Goal: Transaction & Acquisition: Subscribe to service/newsletter

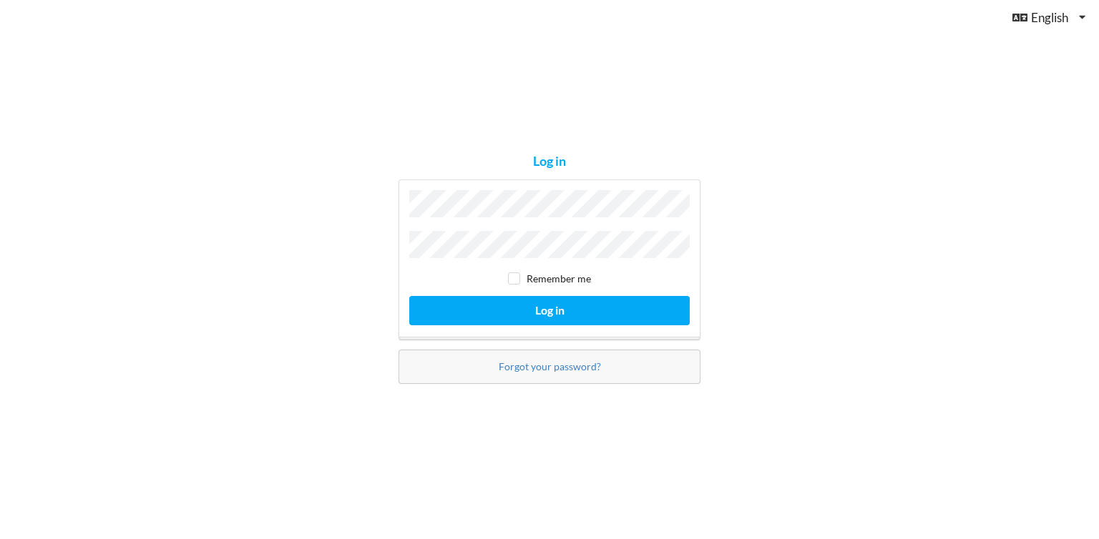
click at [542, 259] on div "Remember me Log in" at bounding box center [549, 260] width 302 height 160
click at [409, 296] on button "Log in" at bounding box center [549, 310] width 280 height 29
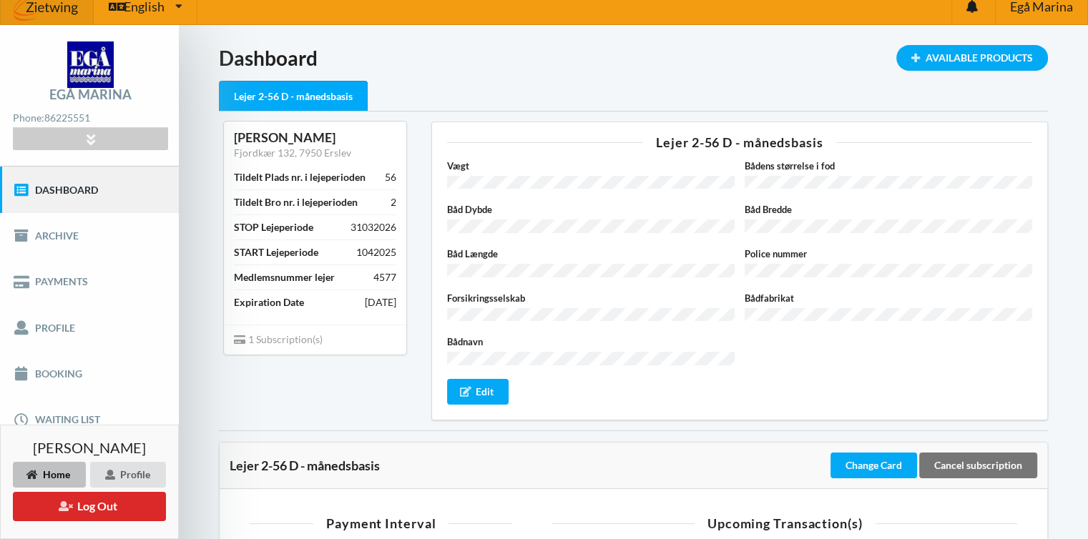
scroll to position [11, 0]
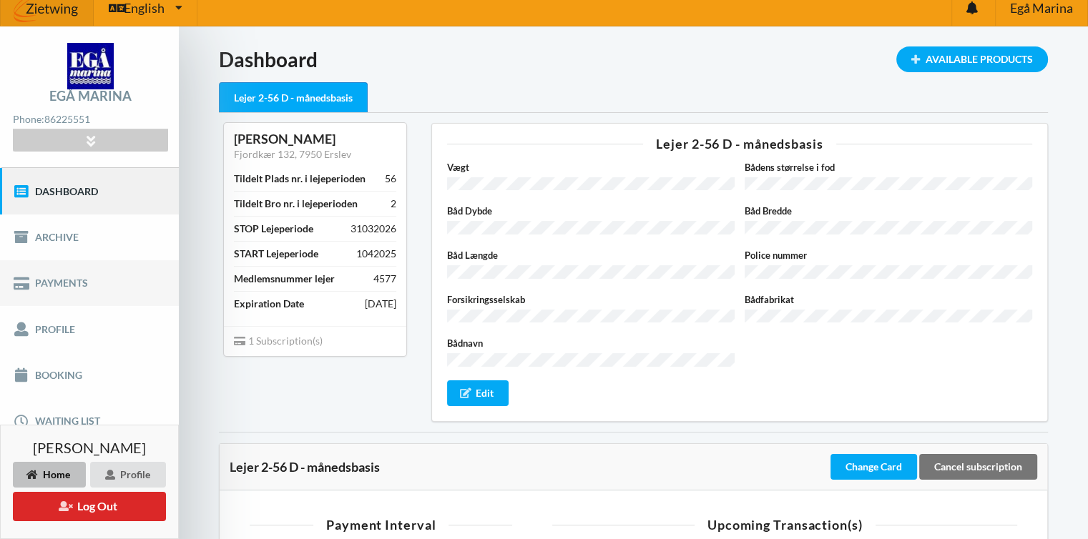
click at [88, 291] on link "Payments" at bounding box center [89, 283] width 179 height 46
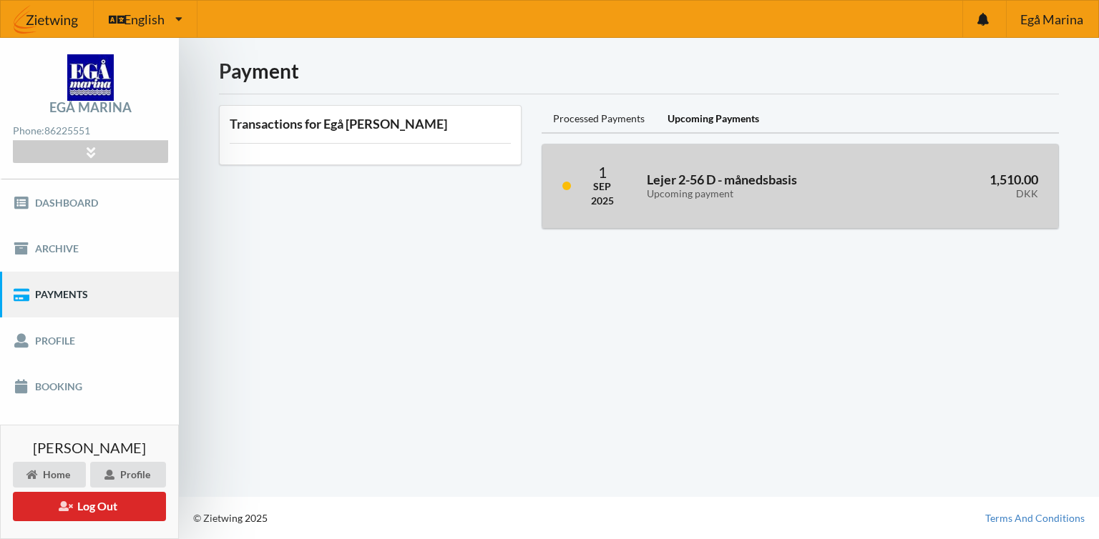
click at [669, 172] on h3 "Lejer 2-56 D - månedsbasis Upcoming payment" at bounding box center [765, 186] width 237 height 29
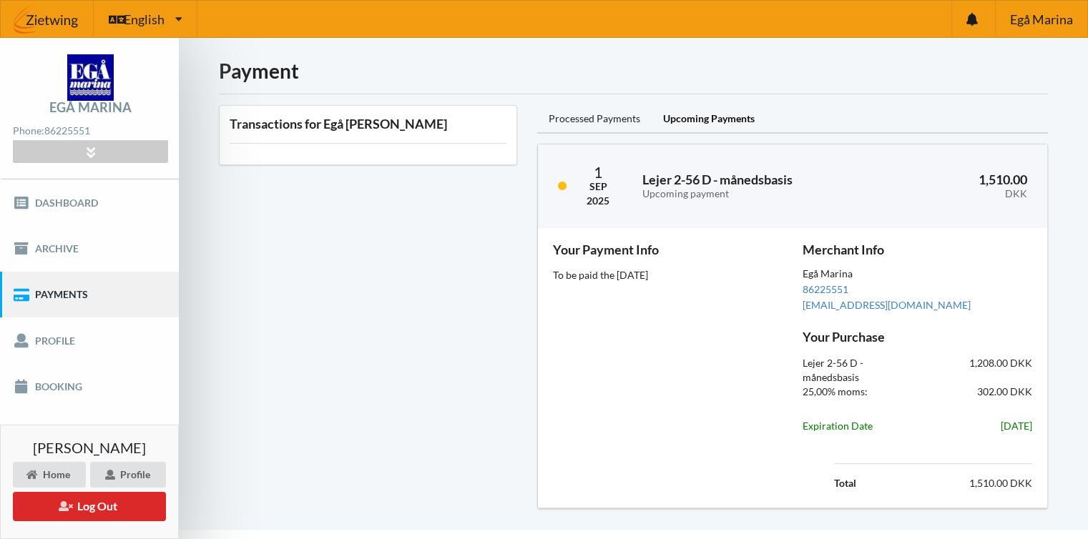
scroll to position [31, 0]
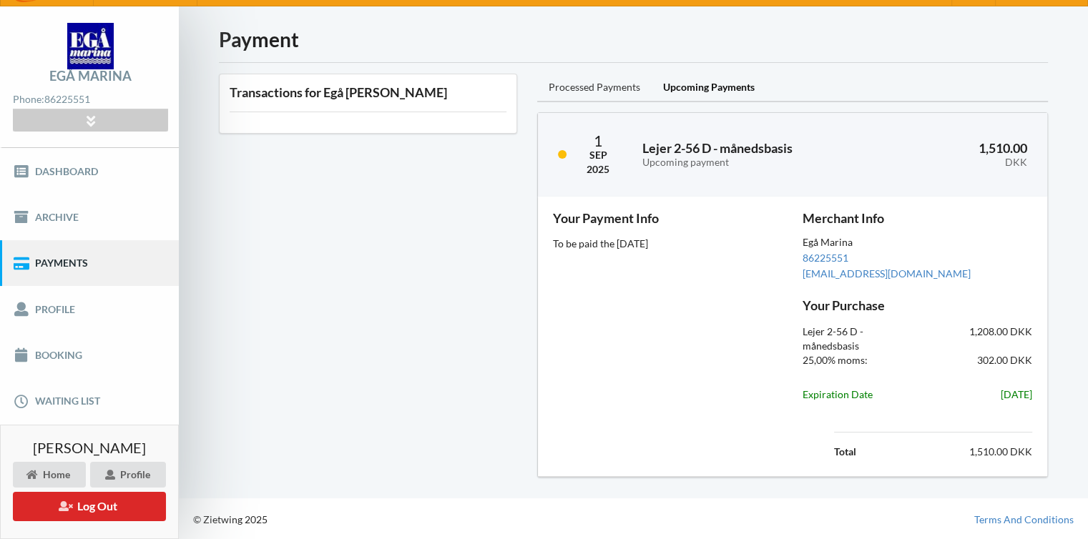
click at [594, 83] on div "Processed Payments" at bounding box center [594, 88] width 114 height 29
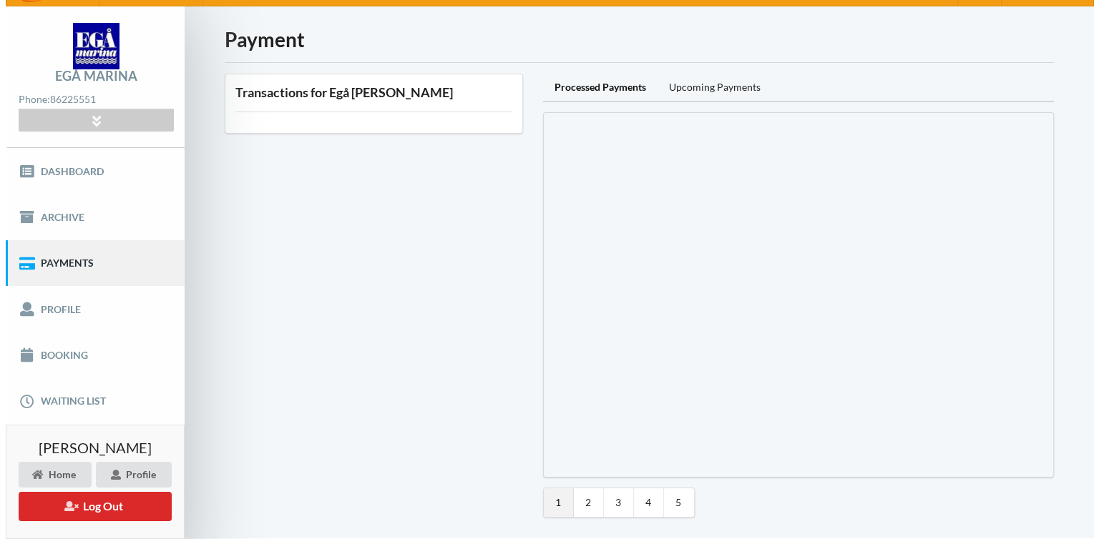
scroll to position [0, 0]
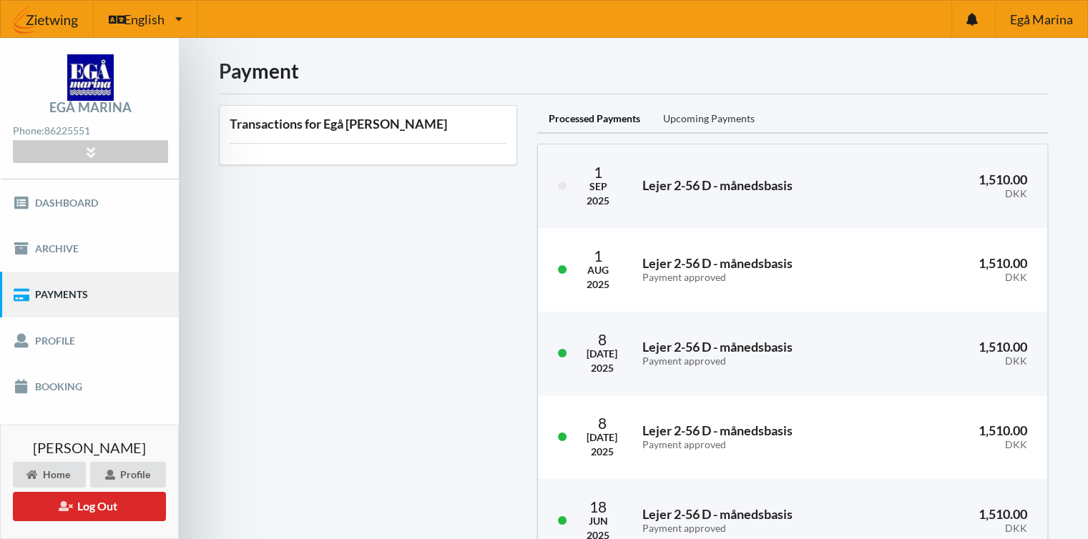
click at [715, 114] on div "Upcoming Payments" at bounding box center [709, 119] width 114 height 29
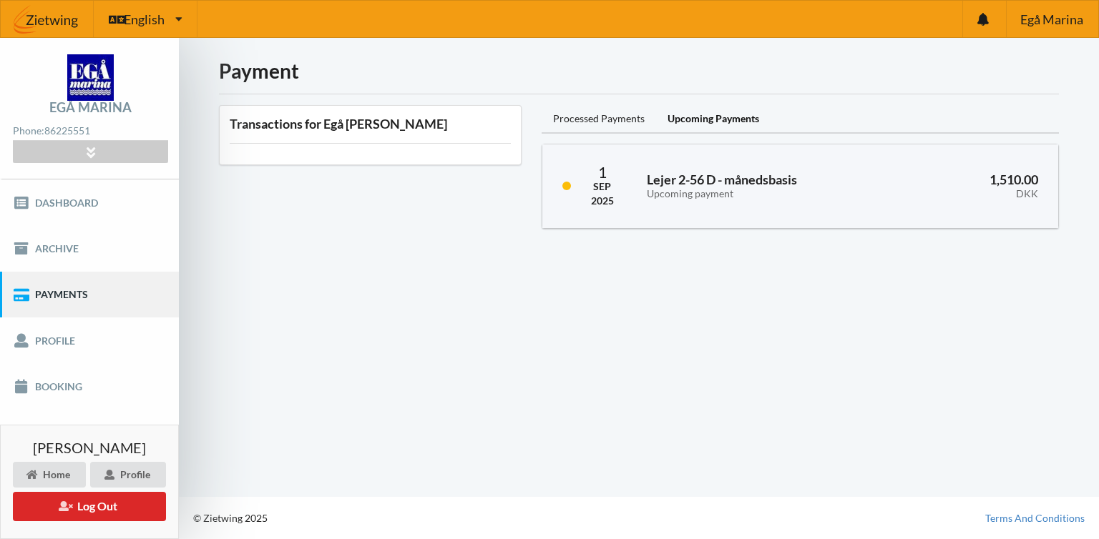
click at [644, 248] on div "Payment Transactions for Egå Marina Processed Payments Upcoming Payments 1 Sep …" at bounding box center [639, 267] width 920 height 459
click at [154, 290] on link "Payments" at bounding box center [89, 295] width 179 height 46
click at [130, 312] on link "Payments" at bounding box center [89, 295] width 179 height 46
click at [131, 311] on link "Payments" at bounding box center [89, 295] width 179 height 46
click at [50, 307] on link "Payments" at bounding box center [89, 295] width 179 height 46
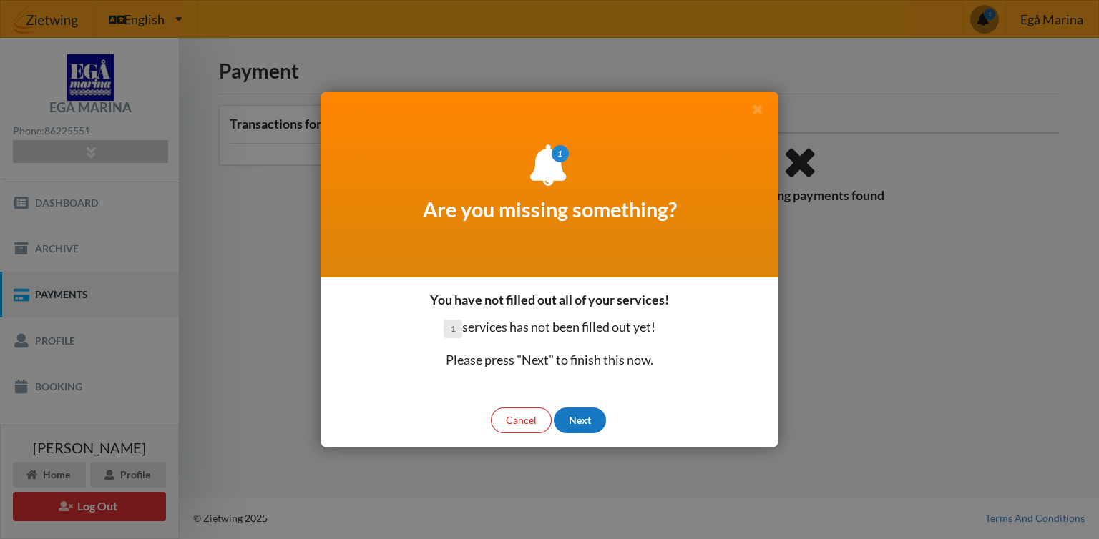
click at [584, 419] on div "Next" at bounding box center [580, 421] width 52 height 26
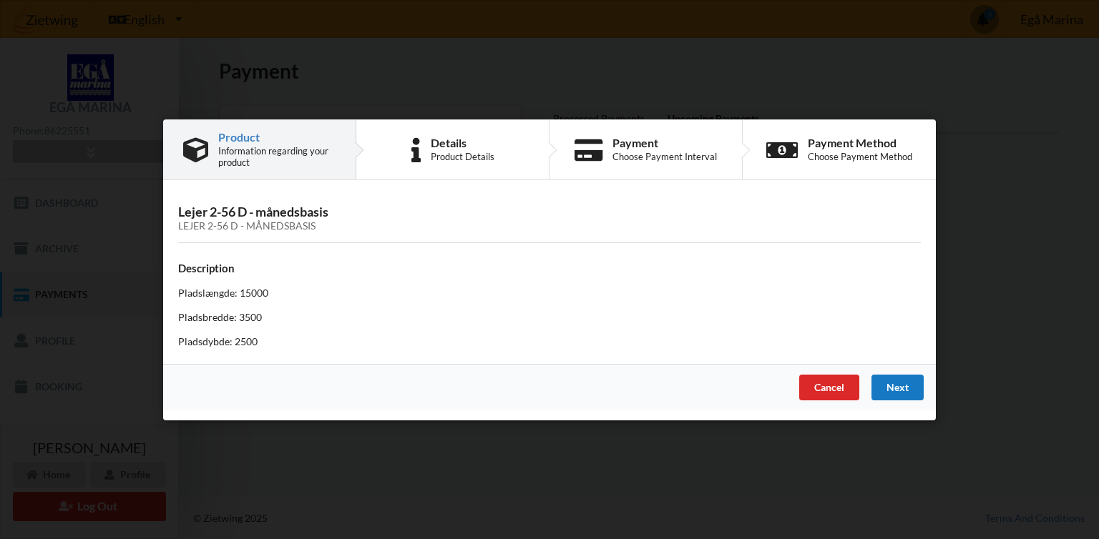
click at [909, 394] on div "Next" at bounding box center [897, 387] width 52 height 26
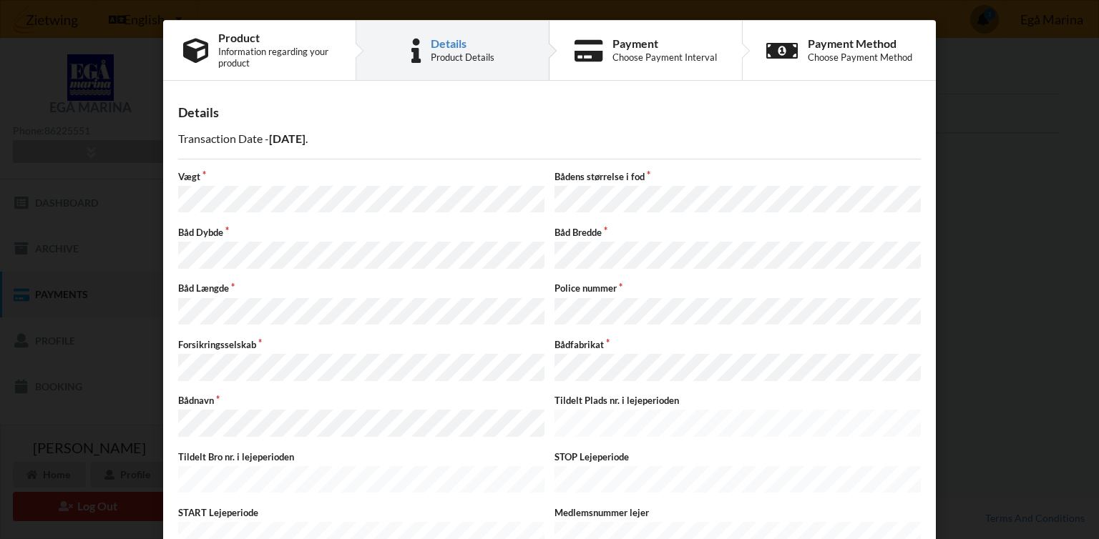
scroll to position [85, 0]
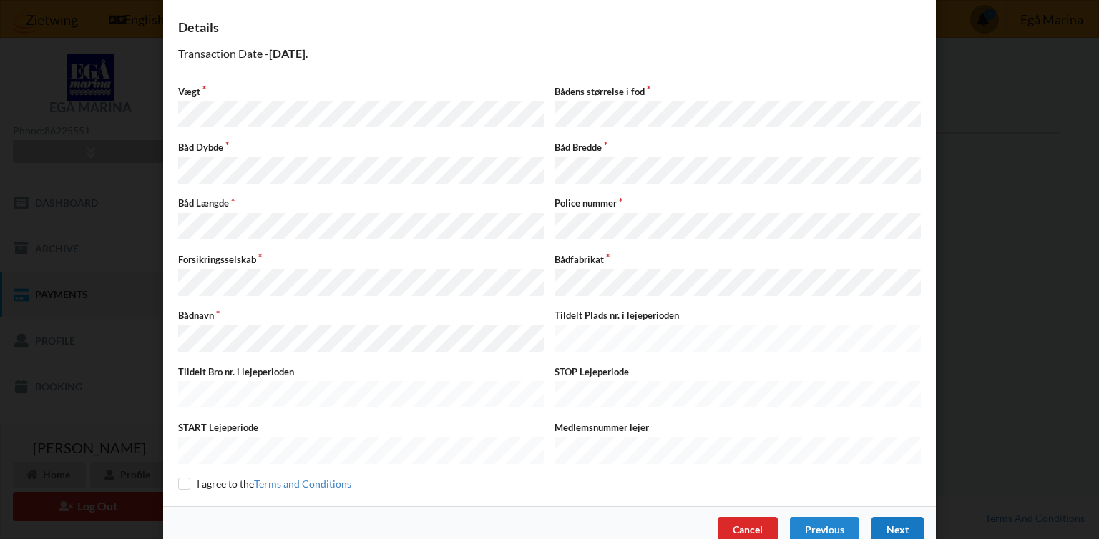
click at [889, 517] on div "Next" at bounding box center [897, 530] width 52 height 26
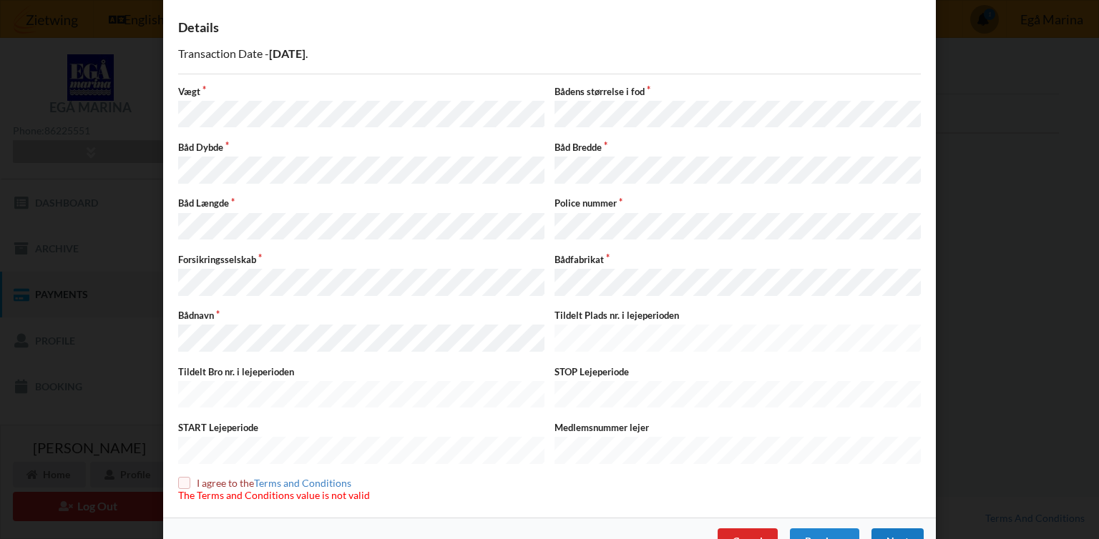
click at [889, 529] on div "Next" at bounding box center [897, 542] width 52 height 26
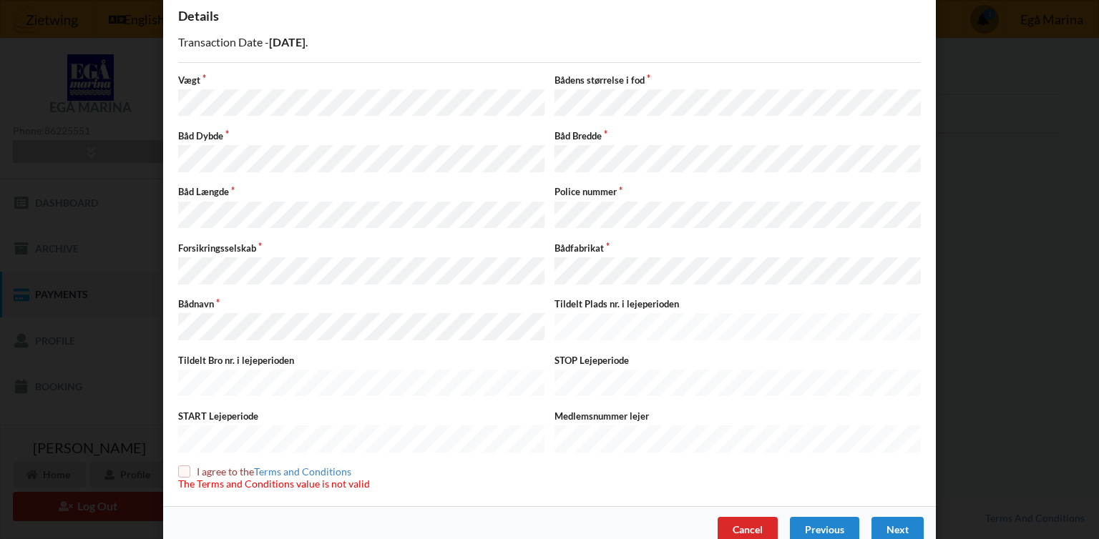
click at [213, 466] on label "I agree to the Terms and Conditions" at bounding box center [274, 472] width 192 height 12
click at [179, 466] on input "checkbox" at bounding box center [184, 472] width 12 height 12
checkbox input "true"
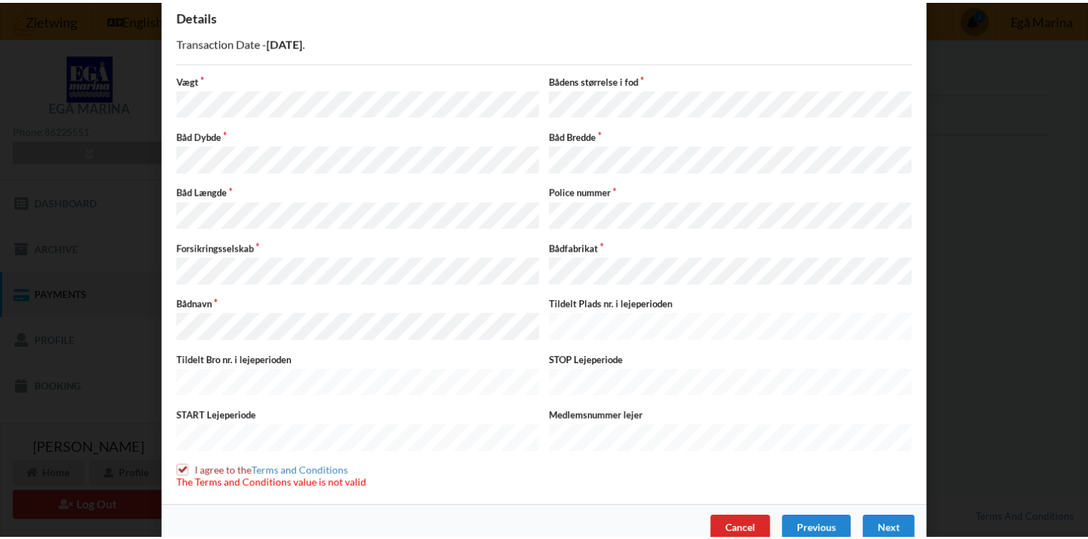
scroll to position [85, 0]
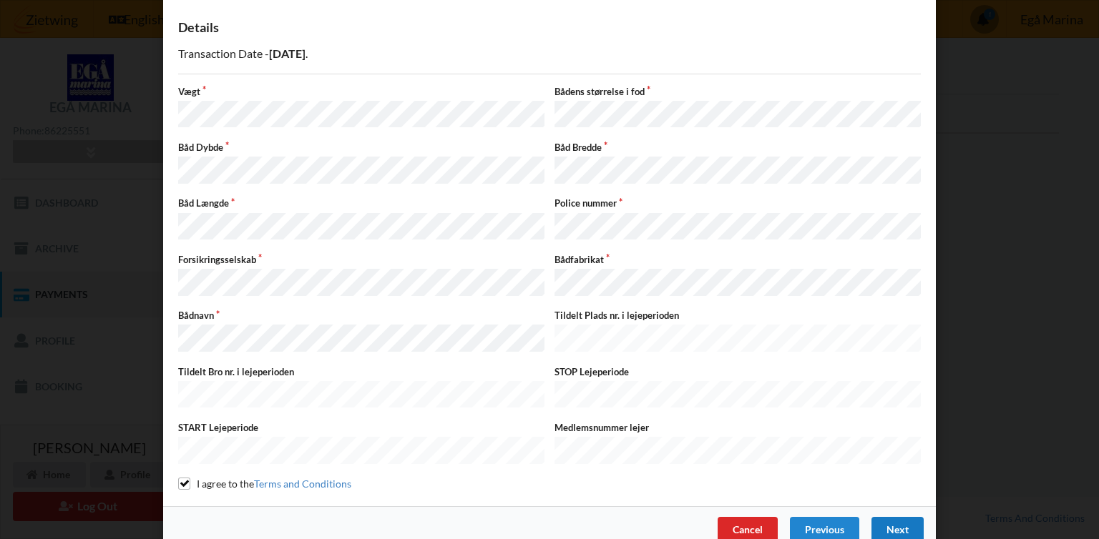
click at [908, 517] on div "Next" at bounding box center [897, 530] width 52 height 26
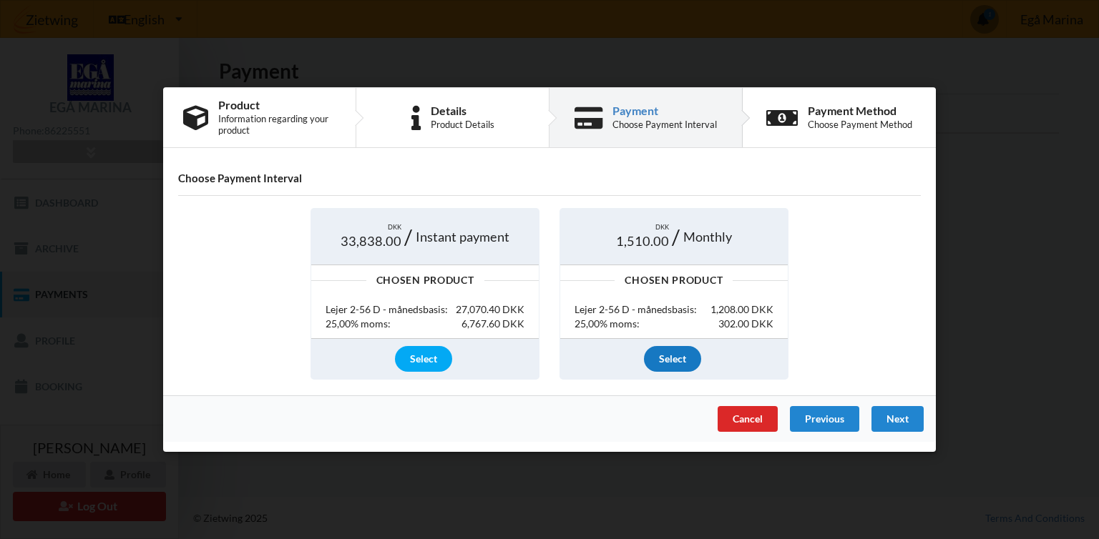
click at [672, 361] on div "Select" at bounding box center [672, 358] width 57 height 26
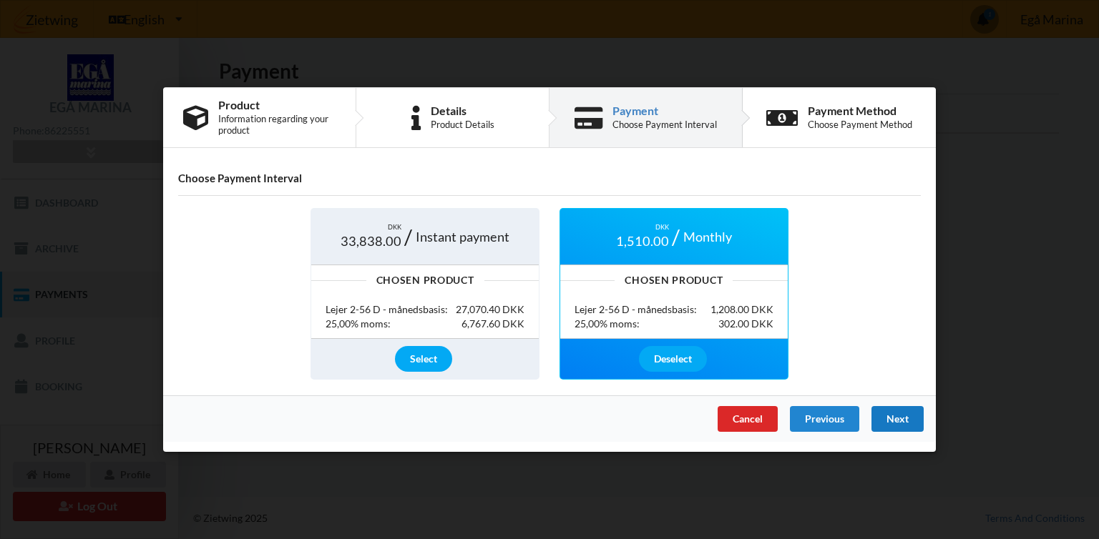
click at [914, 421] on div "Next" at bounding box center [897, 419] width 52 height 26
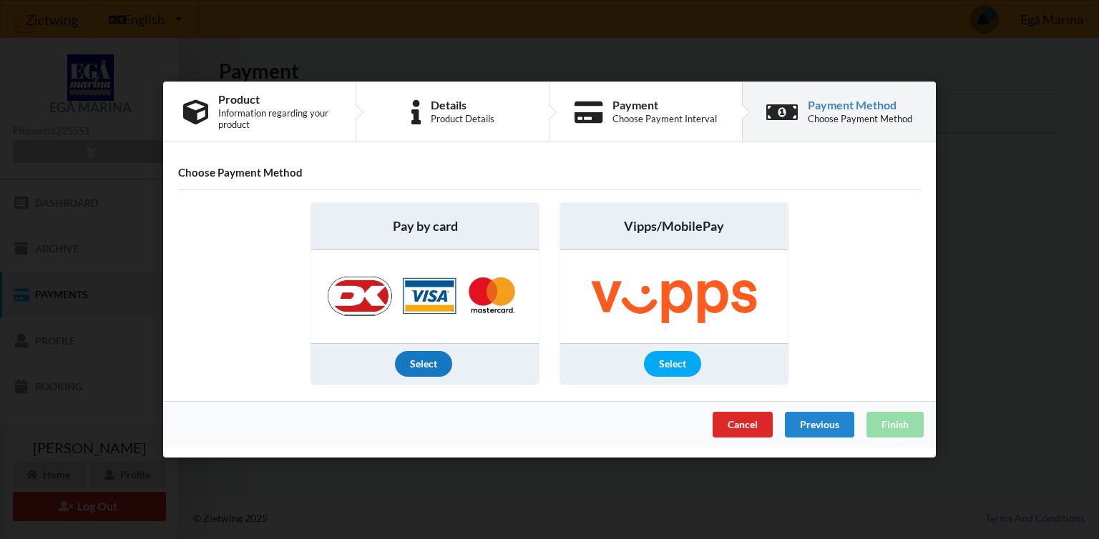
click at [436, 357] on div "Select" at bounding box center [423, 364] width 57 height 26
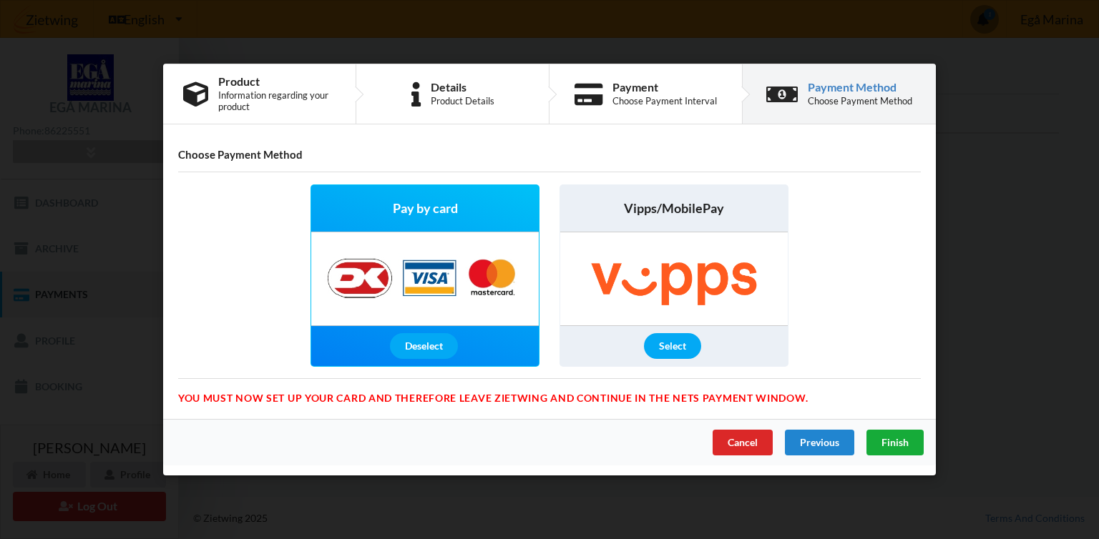
click at [884, 433] on div "Finish" at bounding box center [894, 443] width 57 height 26
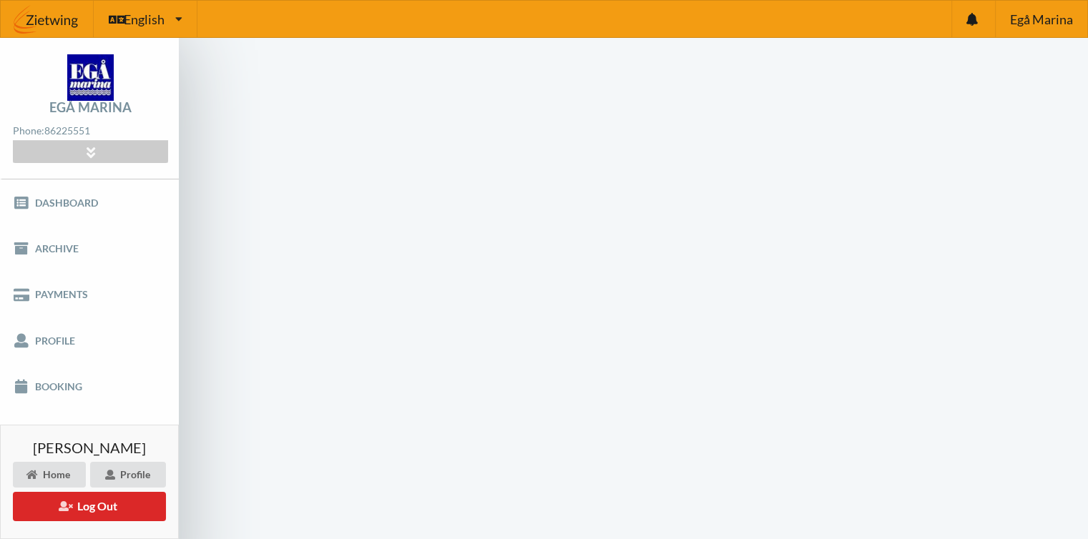
scroll to position [57, 0]
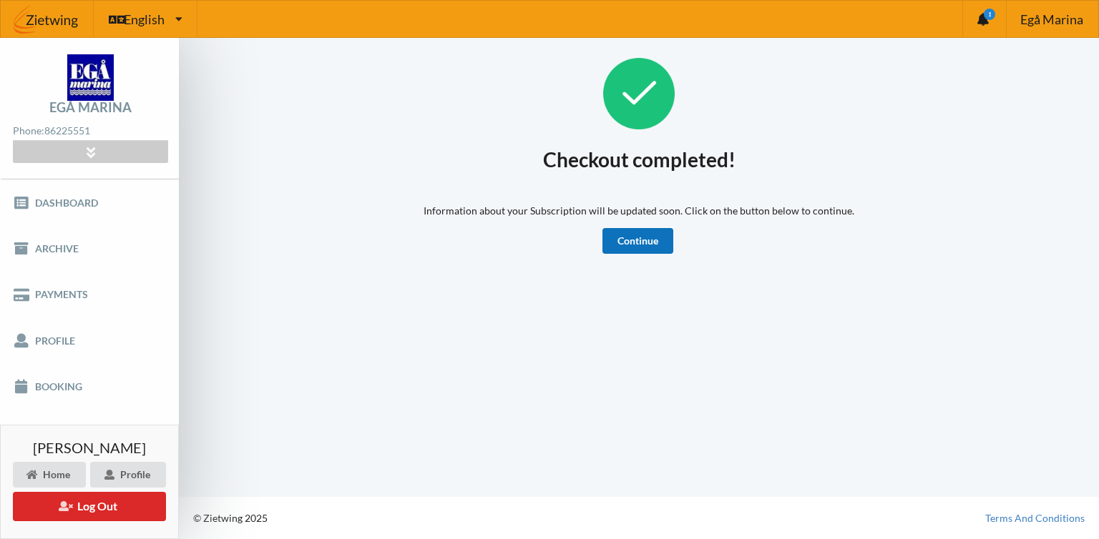
click at [630, 245] on link "Continue" at bounding box center [637, 241] width 71 height 26
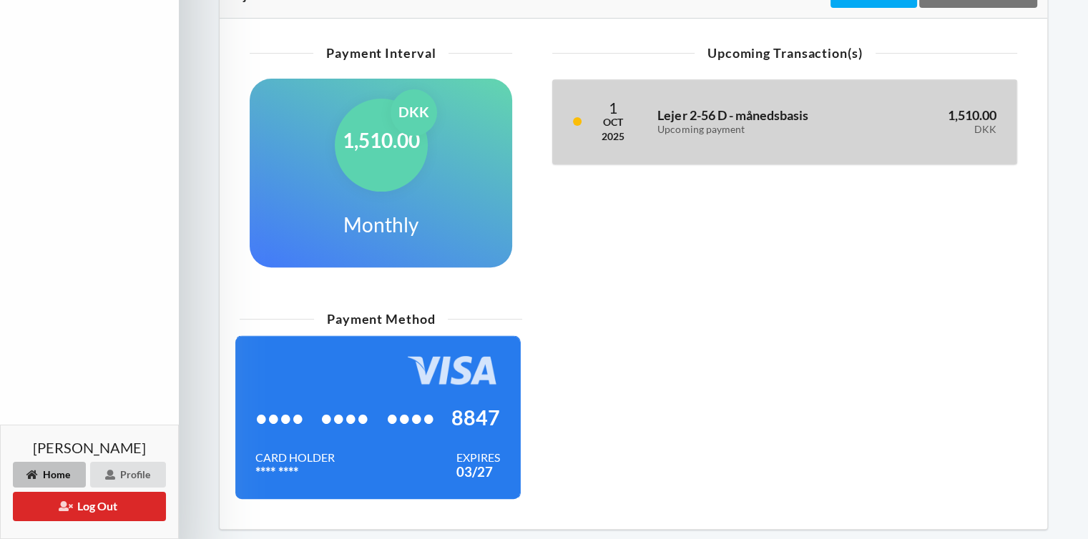
scroll to position [523, 0]
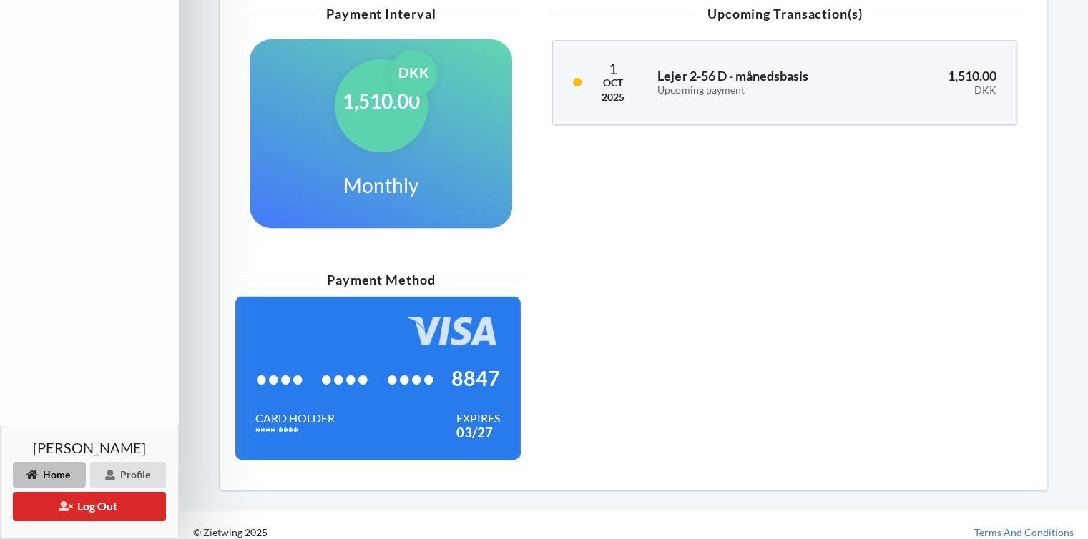
click at [734, 267] on div "Payment Method •••• •••• •••• 8847 Card Holder **** **** Expires 03/27" at bounding box center [633, 372] width 807 height 215
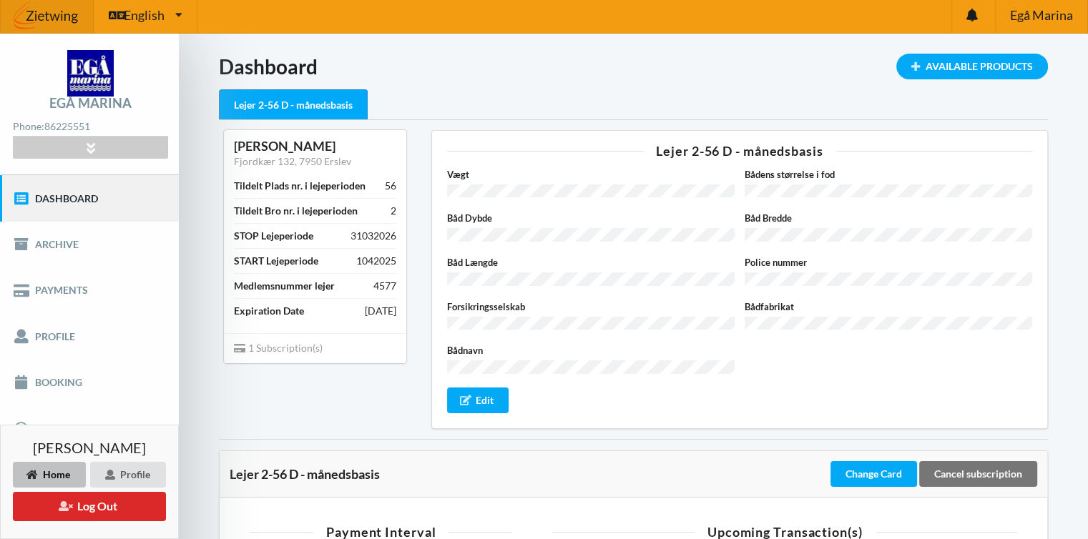
scroll to position [2, 0]
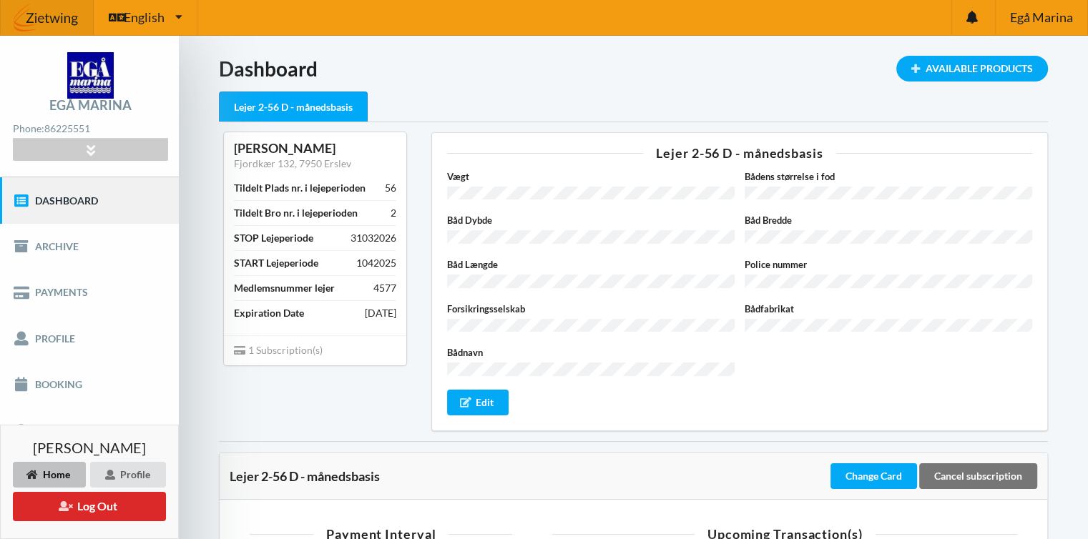
click at [737, 59] on h1 "Dashboard" at bounding box center [633, 69] width 829 height 26
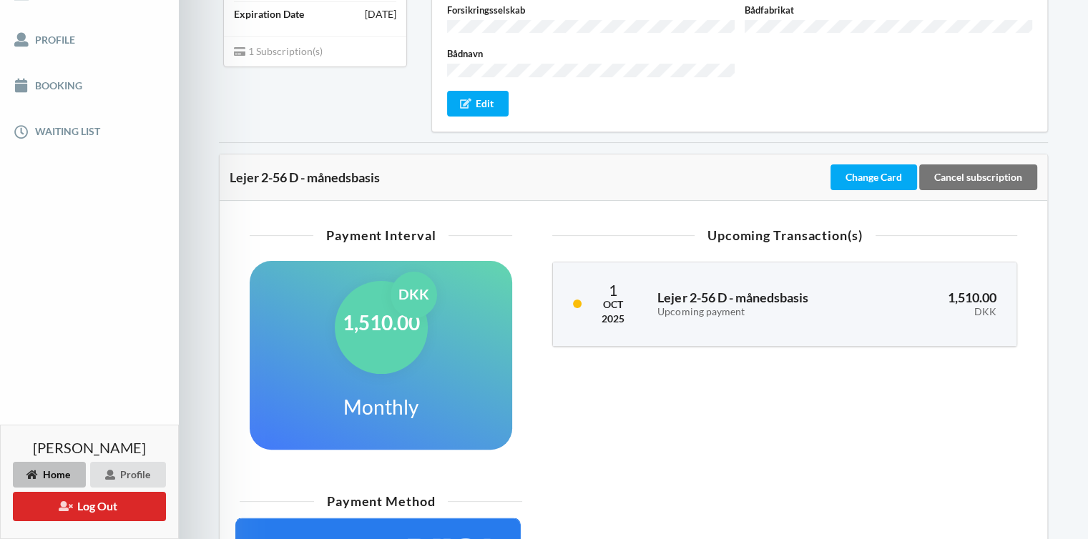
scroll to position [0, 0]
